Goal: Task Accomplishment & Management: Use online tool/utility

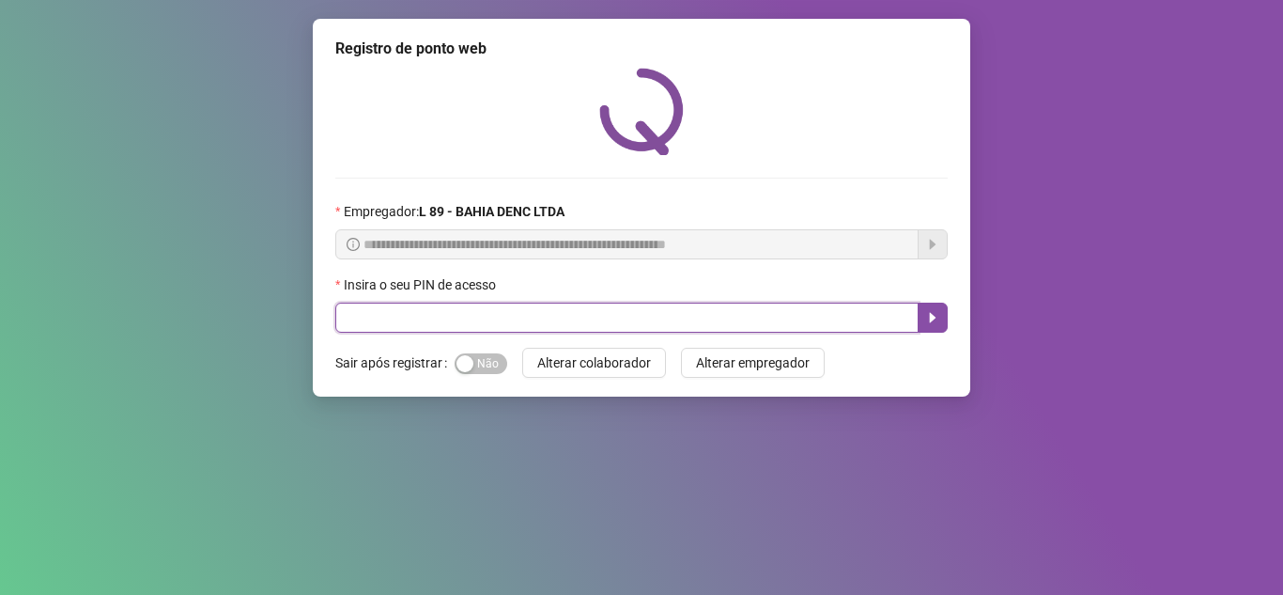
click at [411, 313] on input "text" at bounding box center [626, 318] width 583 height 30
type input "*****"
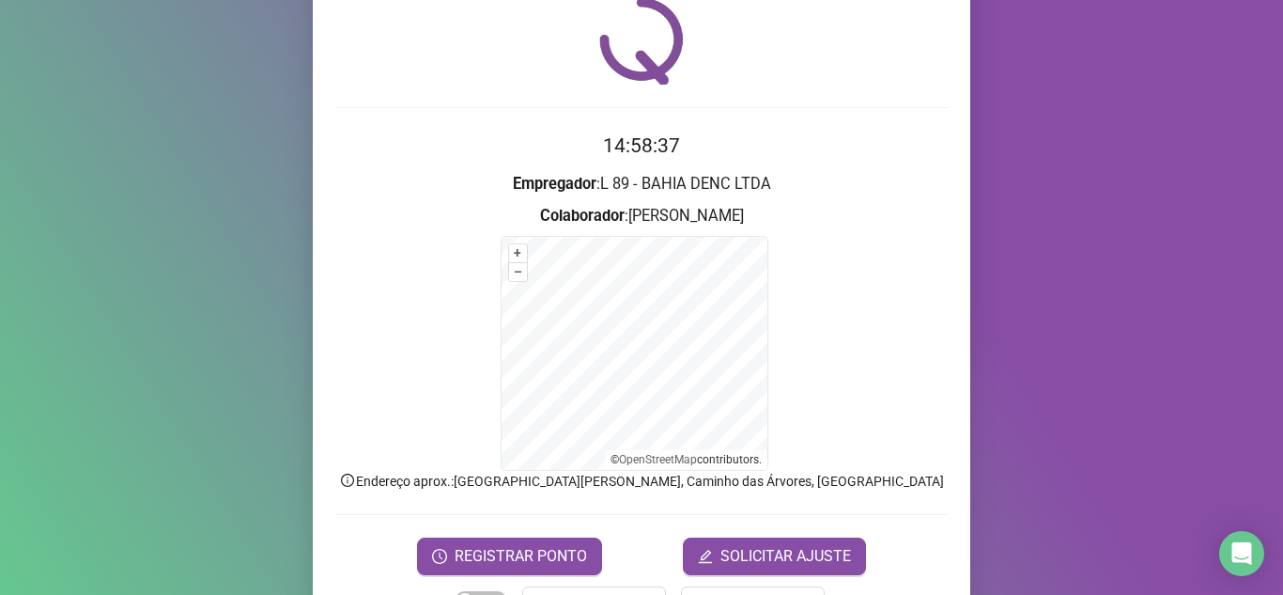
scroll to position [133, 0]
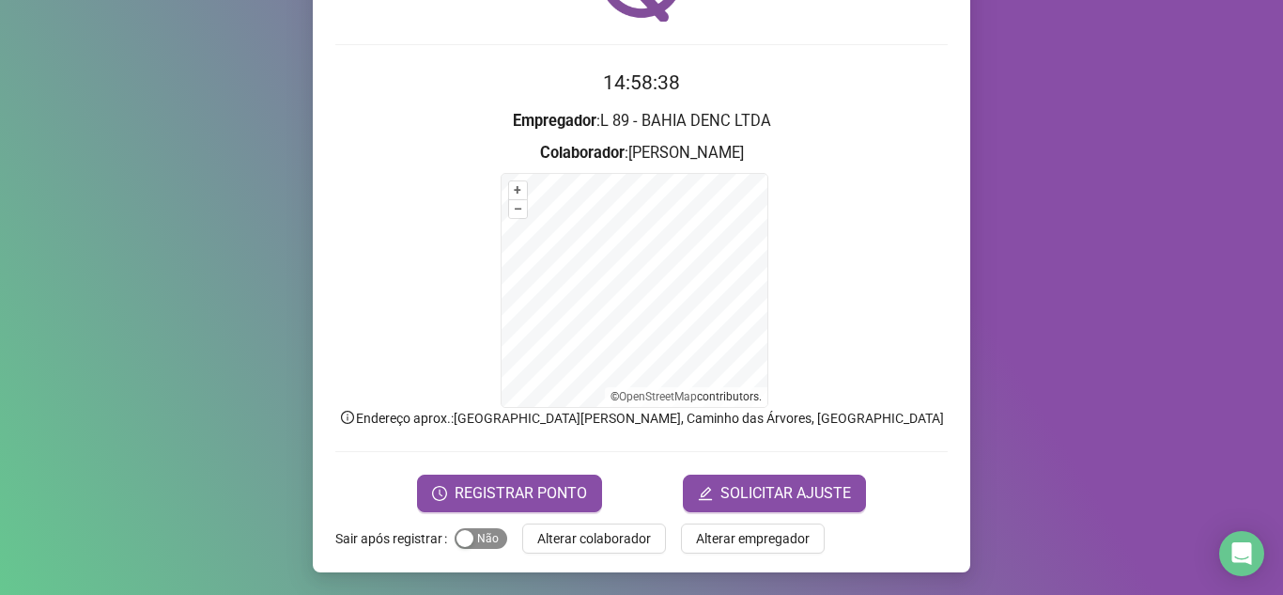
click at [459, 536] on div "button" at bounding box center [465, 538] width 17 height 17
click at [552, 493] on span "REGISTRAR PONTO" at bounding box center [521, 493] width 132 height 23
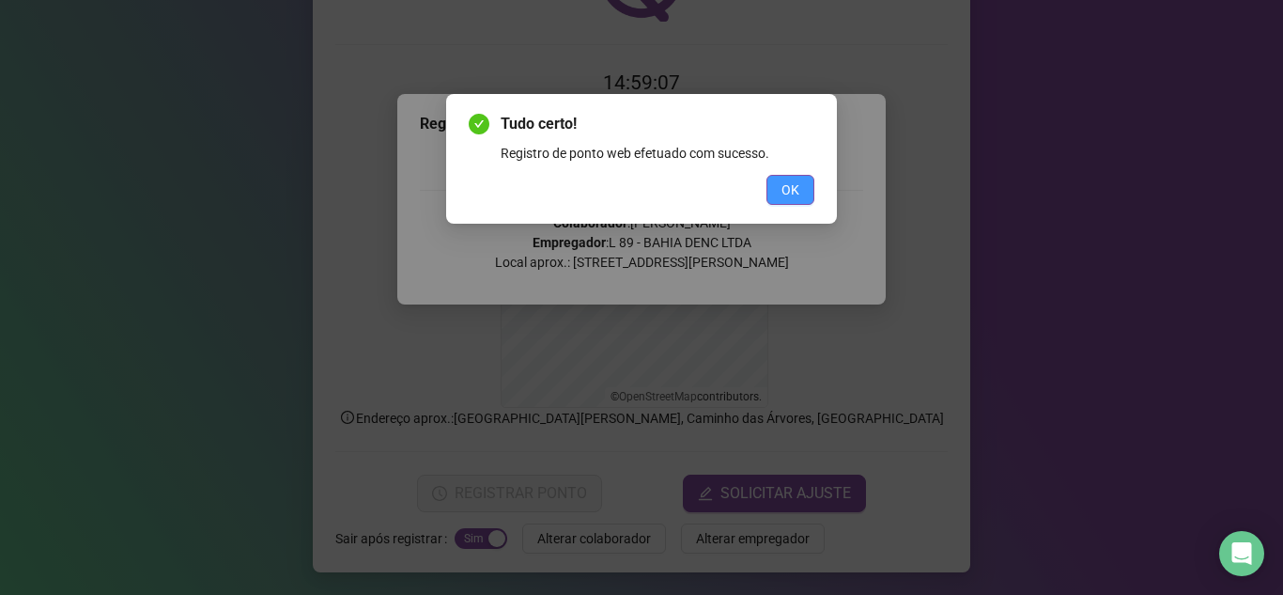
click at [799, 186] on span "OK" at bounding box center [791, 189] width 18 height 21
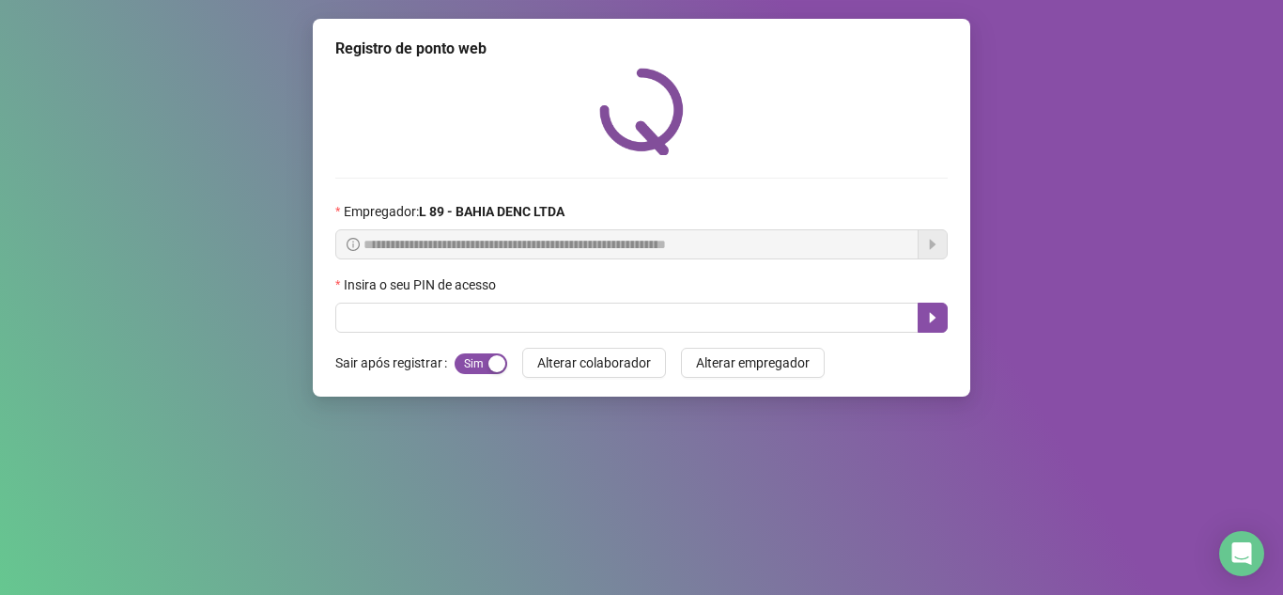
scroll to position [0, 0]
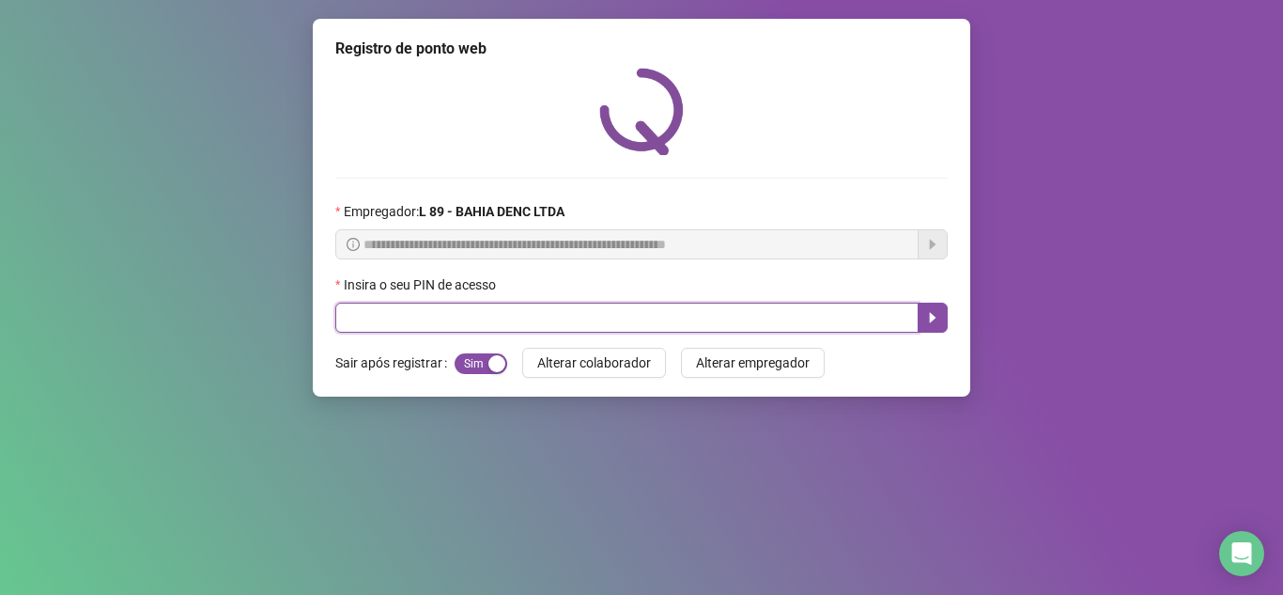
click at [370, 312] on input "text" at bounding box center [626, 318] width 583 height 30
type input "*****"
click at [926, 324] on icon "caret-right" at bounding box center [932, 317] width 15 height 15
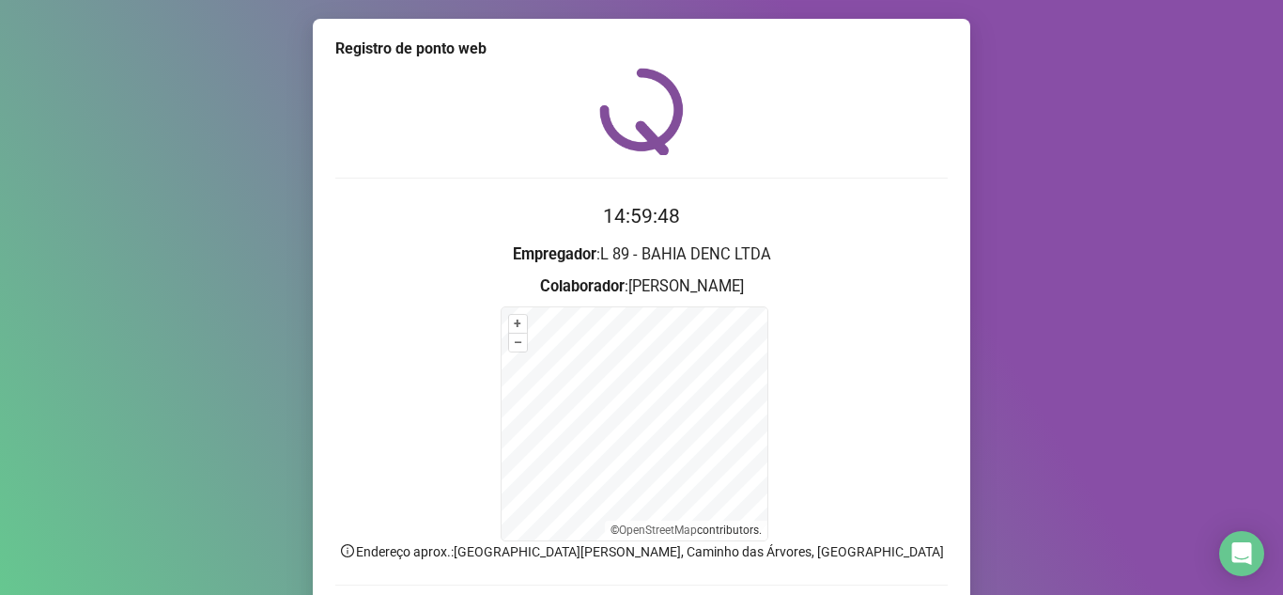
scroll to position [94, 0]
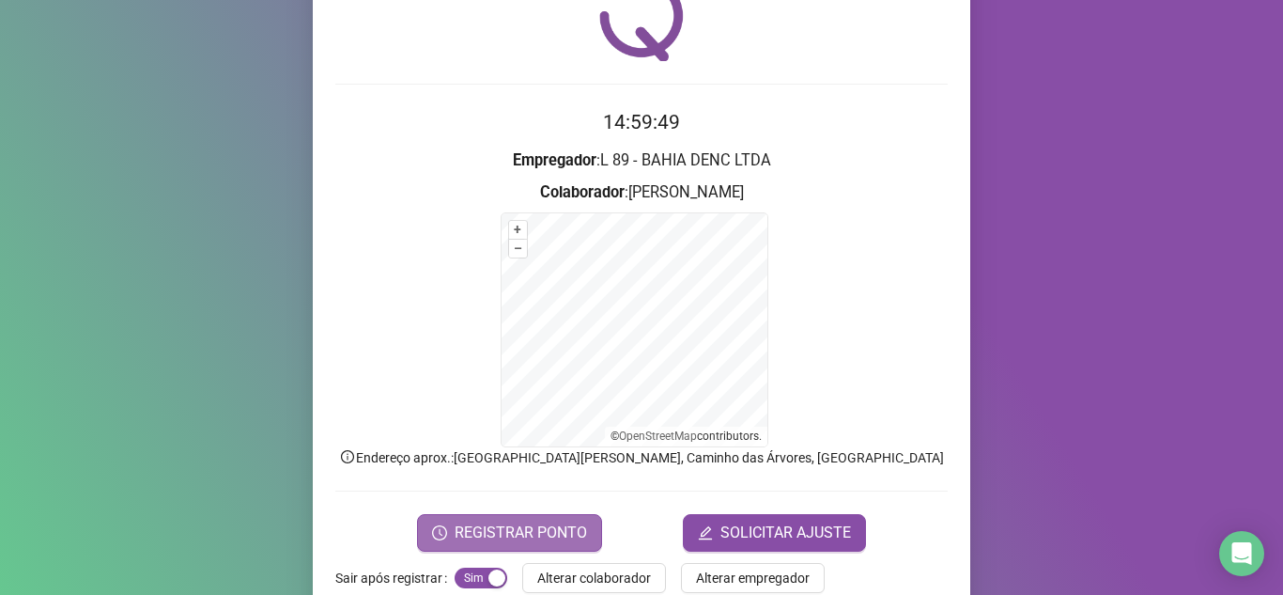
click at [545, 531] on span "REGISTRAR PONTO" at bounding box center [521, 532] width 132 height 23
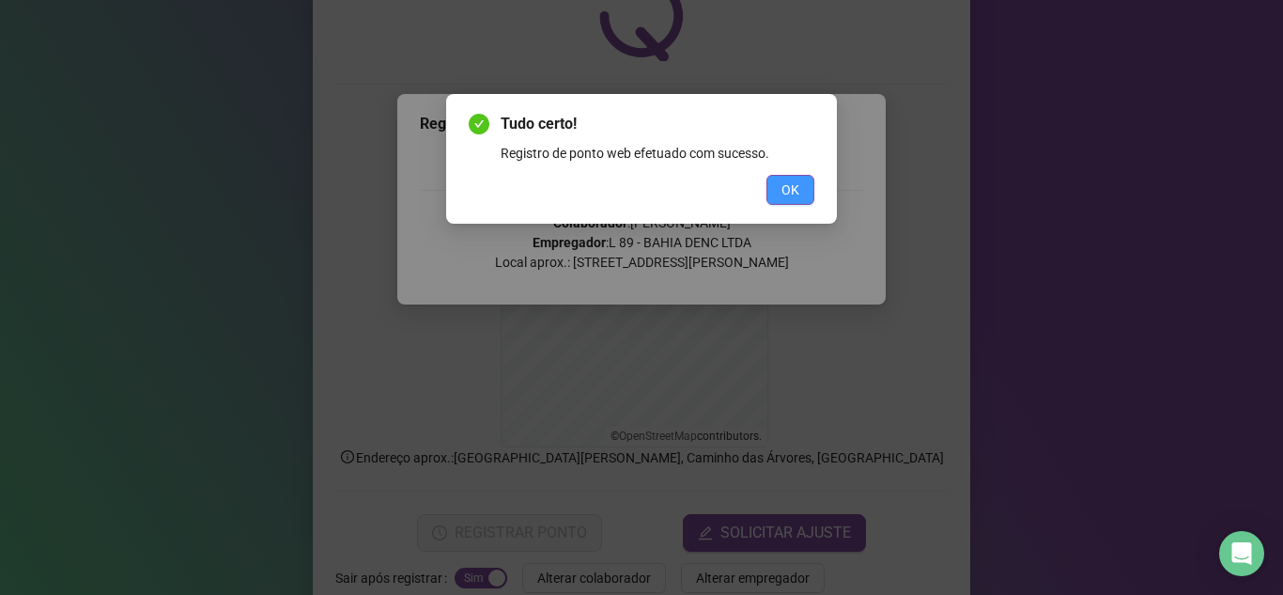
click at [797, 198] on span "OK" at bounding box center [791, 189] width 18 height 21
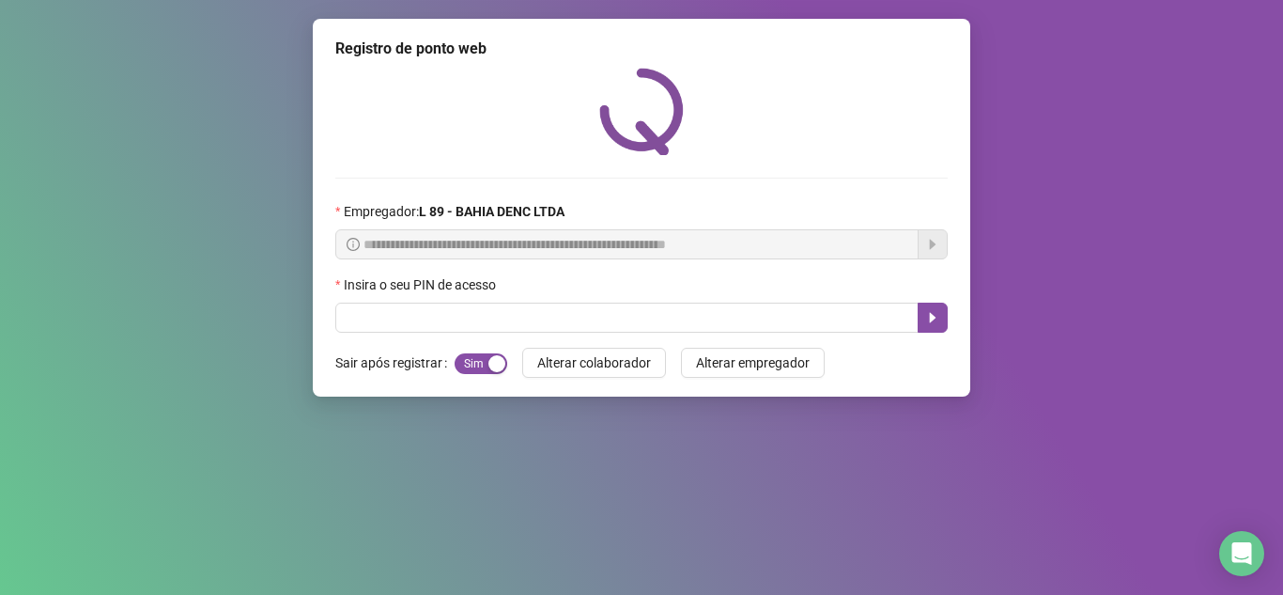
scroll to position [0, 0]
